Goal: Communication & Community: Ask a question

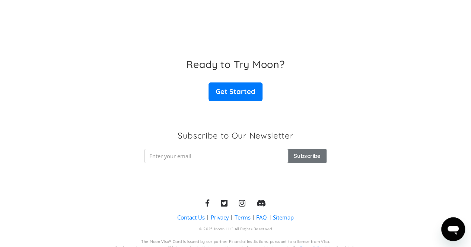
scroll to position [1209, 0]
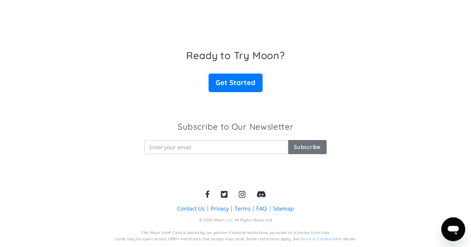
click at [187, 208] on link "Contact Us" at bounding box center [191, 209] width 28 height 8
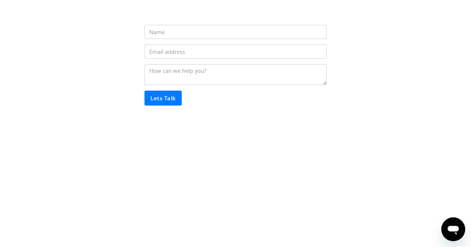
scroll to position [37, 0]
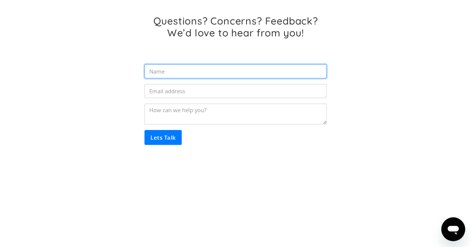
click at [163, 73] on input "Email Form" at bounding box center [235, 71] width 182 height 14
type input "[PERSON_NAME]"
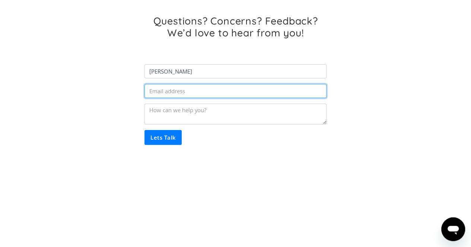
click at [191, 91] on input "Email Form" at bounding box center [235, 91] width 182 height 14
type input "[PERSON_NAME][EMAIL_ADDRESS][DOMAIN_NAME]"
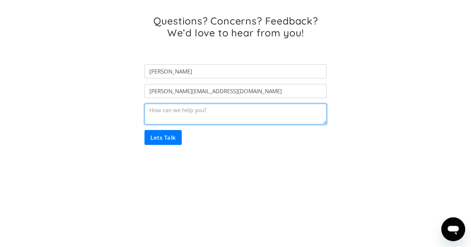
click at [198, 114] on textarea "Email Form" at bounding box center [235, 114] width 182 height 21
paste textarea "Hi! 🤚 My name is [PERSON_NAME], and I represent the cloaking service ⚪️ [GEOGRA…"
type textarea "Hi! 🤚 My name is [PERSON_NAME], and I represent the cloaking service ⚪️ [GEOGRA…"
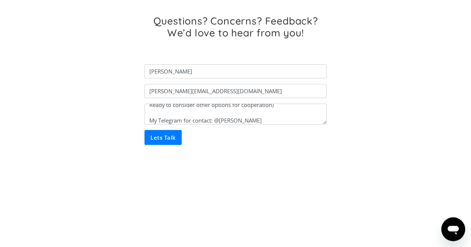
click at [153, 136] on input "Lets Talk" at bounding box center [162, 137] width 37 height 15
type input "Please wait..."
